Goal: Task Accomplishment & Management: Manage account settings

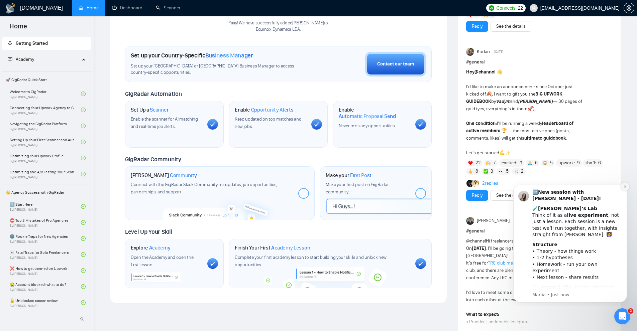
click at [626, 186] on icon "Dismiss notification" at bounding box center [625, 187] width 4 height 4
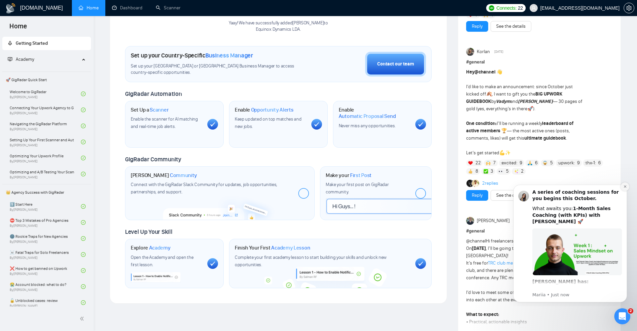
click at [625, 186] on icon "Dismiss notification" at bounding box center [624, 186] width 2 height 2
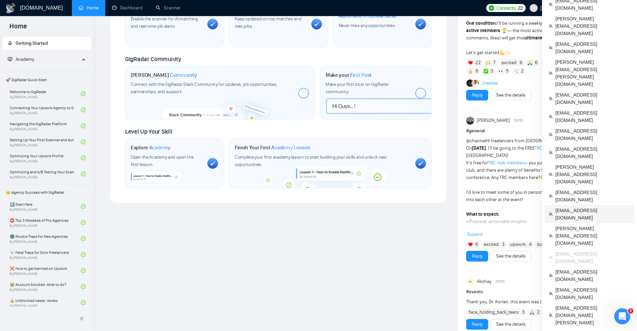
scroll to position [134, 0]
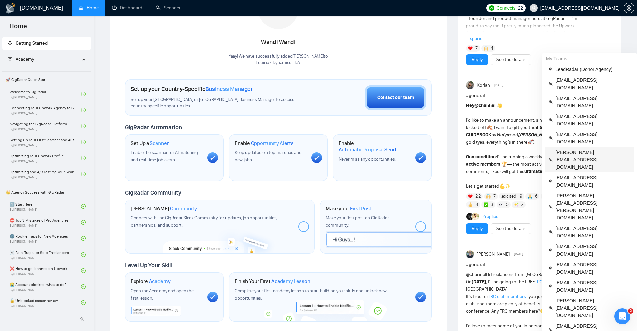
click at [576, 149] on span "[PERSON_NAME][EMAIL_ADDRESS][DOMAIN_NAME]" at bounding box center [592, 160] width 75 height 22
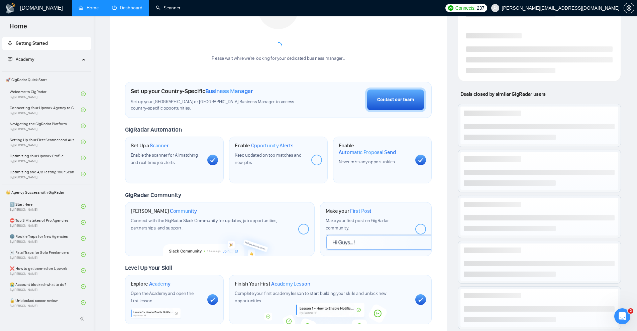
click at [129, 10] on link "Dashboard" at bounding box center [127, 8] width 30 height 6
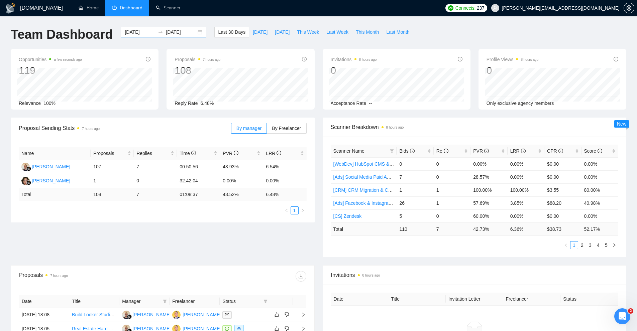
click at [137, 31] on input "[DATE]" at bounding box center [140, 31] width 30 height 7
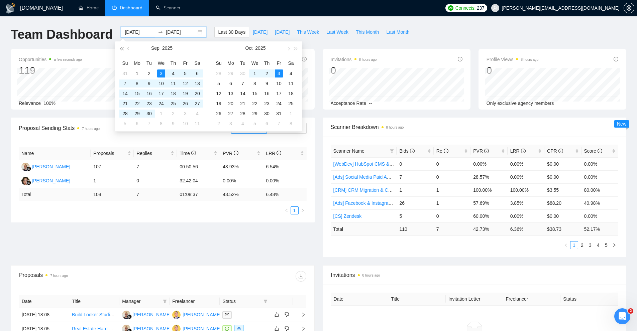
click at [122, 50] on button "button" at bounding box center [121, 47] width 7 height 13
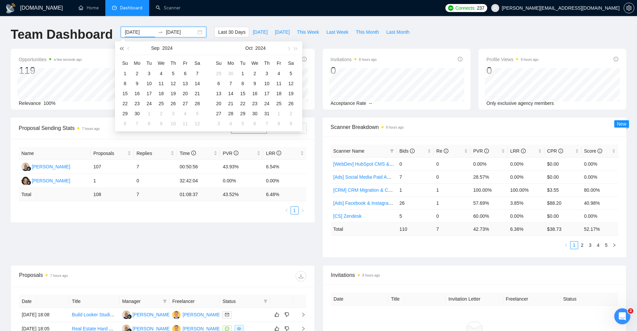
click at [122, 50] on button "button" at bounding box center [121, 47] width 7 height 13
type input "[DATE]"
click at [171, 74] on div "1" at bounding box center [173, 74] width 8 height 8
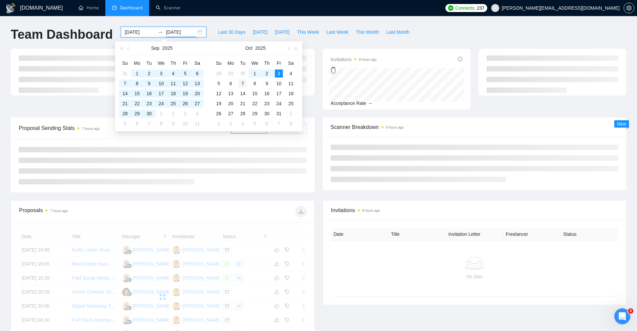
type input "[DATE]"
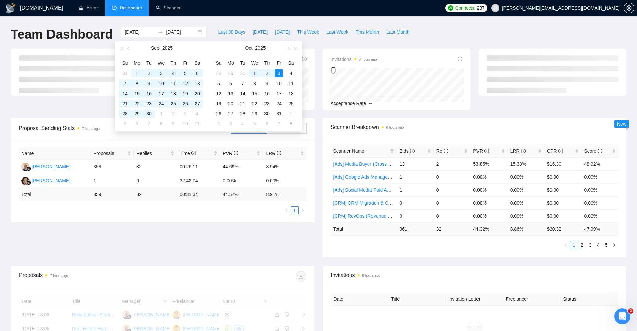
click at [453, 41] on div "Team Dashboard [DATE] [DATE] Last 30 Days [DATE] [DATE] This Week Last Week Thi…" at bounding box center [318, 38] width 623 height 22
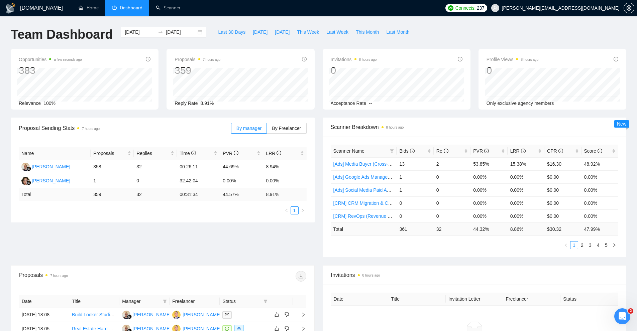
click at [446, 134] on div "Scanner Breakdown 8 hours ago" at bounding box center [474, 127] width 288 height 19
click at [175, 5] on link "Scanner" at bounding box center [168, 8] width 25 height 6
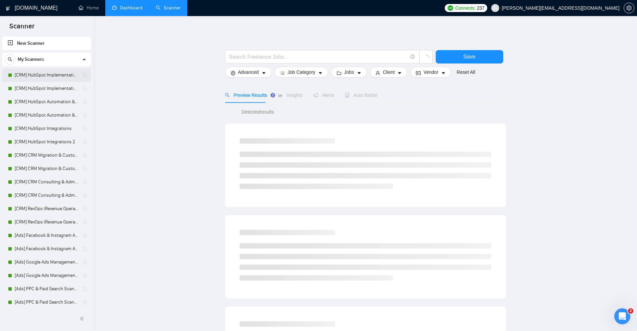
click at [60, 77] on link "[CRM] HubSpot Implementation & Onboarding" at bounding box center [46, 75] width 63 height 13
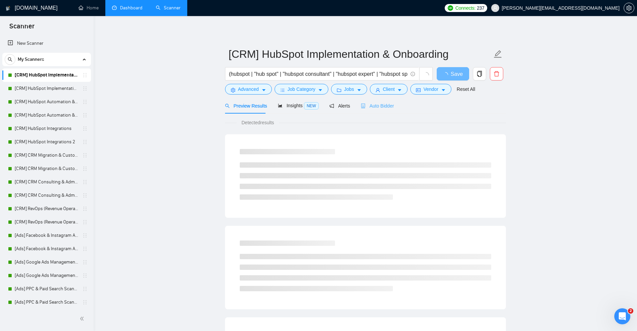
click at [372, 102] on div "Auto Bidder" at bounding box center [377, 106] width 33 height 16
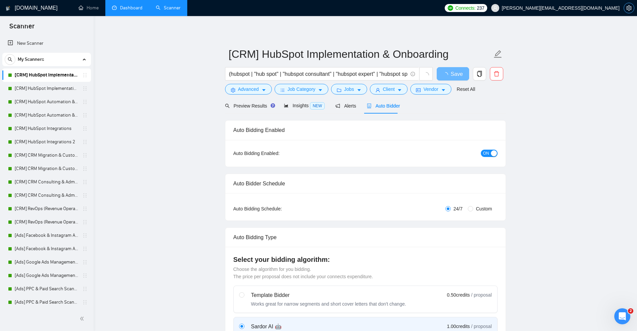
click at [625, 11] on button "button" at bounding box center [628, 8] width 11 height 11
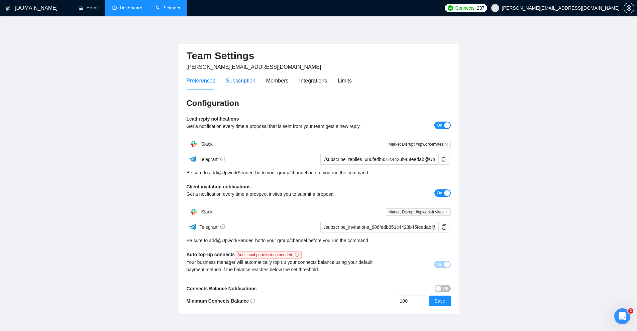
click at [245, 79] on div "Subscription" at bounding box center [240, 81] width 29 height 8
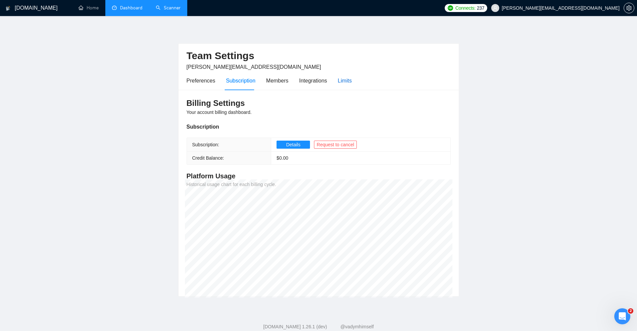
click at [344, 81] on div "Limits" at bounding box center [344, 81] width 14 height 8
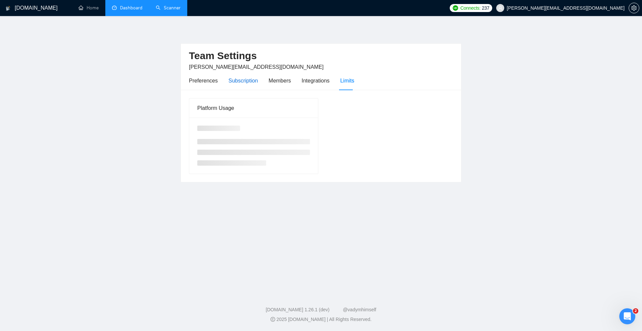
click at [235, 78] on div "Subscription" at bounding box center [242, 81] width 29 height 8
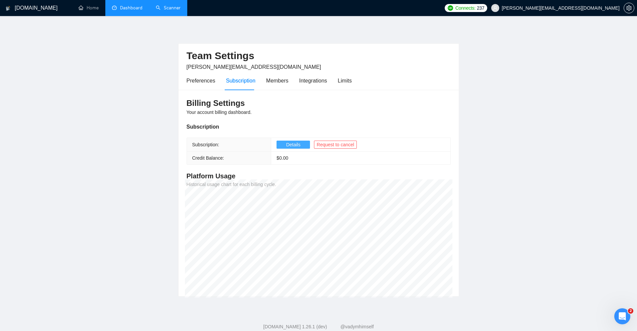
click at [282, 145] on button "Details" at bounding box center [292, 145] width 33 height 8
